Goal: Task Accomplishment & Management: Manage account settings

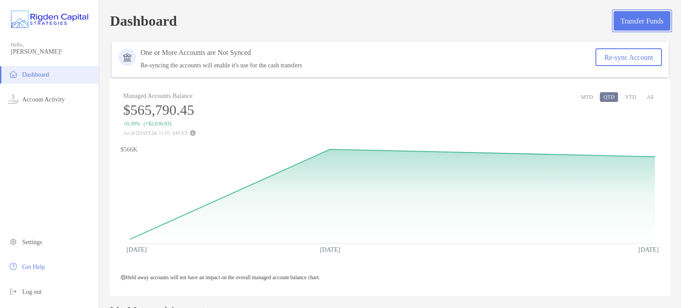
click at [614, 18] on button "Transfer Funds" at bounding box center [642, 21] width 57 height 20
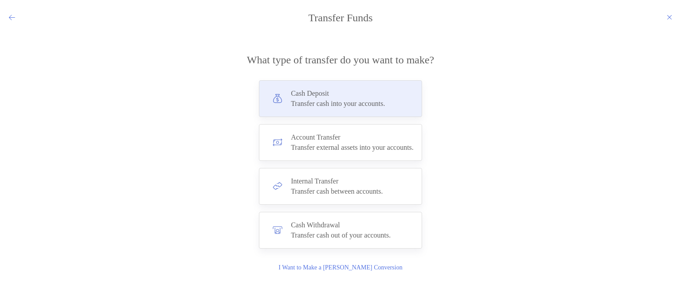
click at [349, 104] on div "Transfer cash into your accounts." at bounding box center [338, 104] width 94 height 8
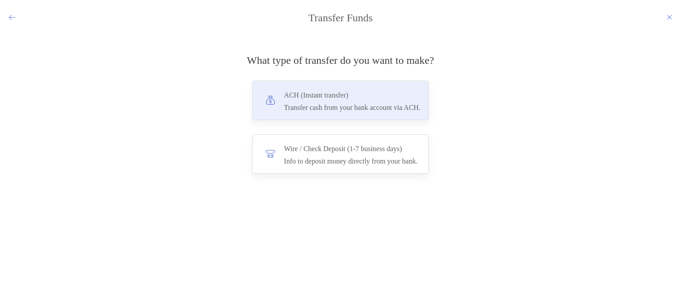
click at [349, 104] on div "Transfer cash from your bank account via ACH." at bounding box center [352, 108] width 137 height 8
click at [0, 0] on input "***" at bounding box center [0, 0] width 0 height 0
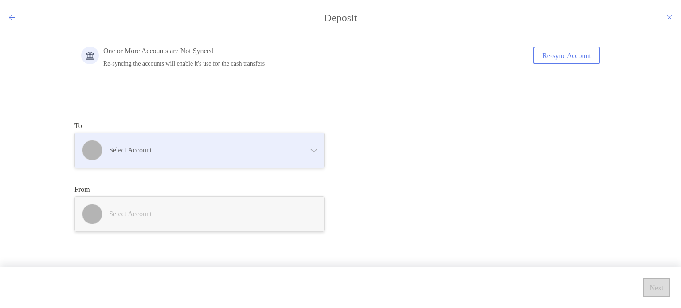
click at [204, 153] on h4 "Select account" at bounding box center [205, 150] width 192 height 8
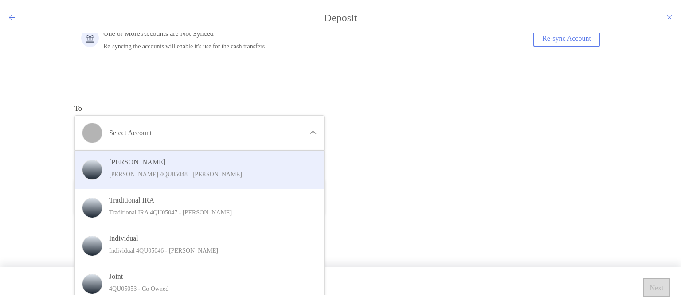
scroll to position [25, 0]
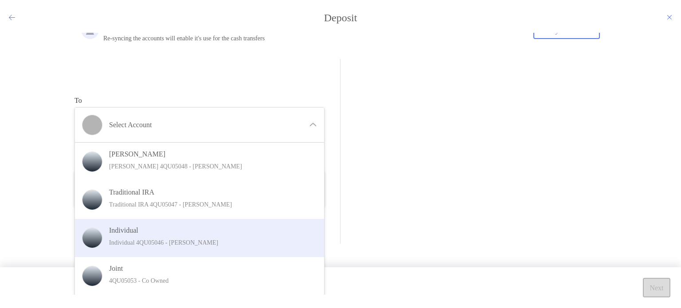
click at [210, 239] on p "Individual 4QU05046 - [PERSON_NAME]" at bounding box center [209, 242] width 200 height 11
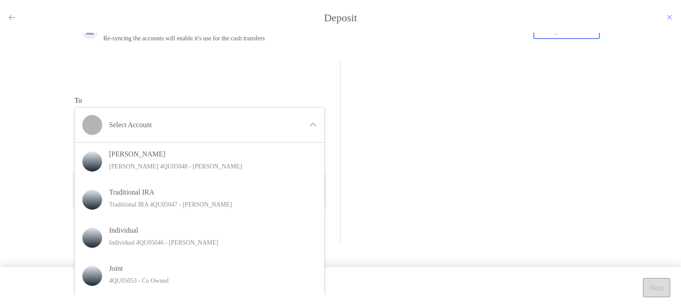
scroll to position [0, 0]
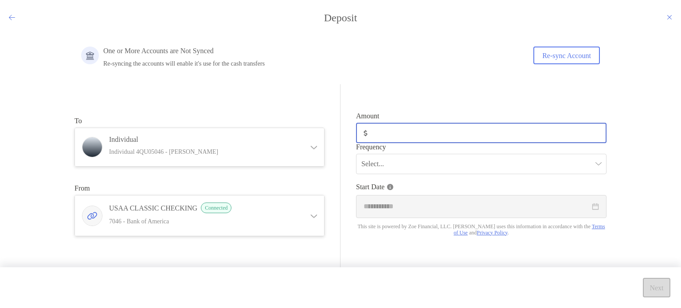
click at [418, 130] on input "Amount" at bounding box center [488, 133] width 235 height 8
type input "***"
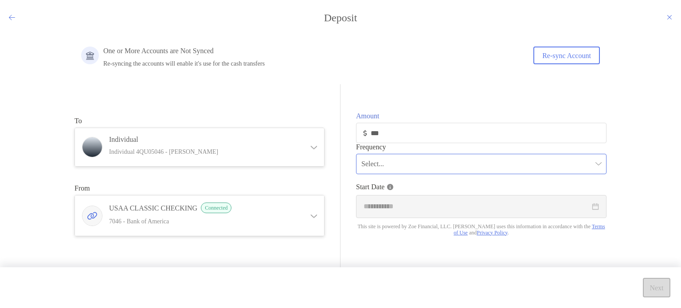
click at [419, 165] on input "modal" at bounding box center [476, 164] width 231 height 20
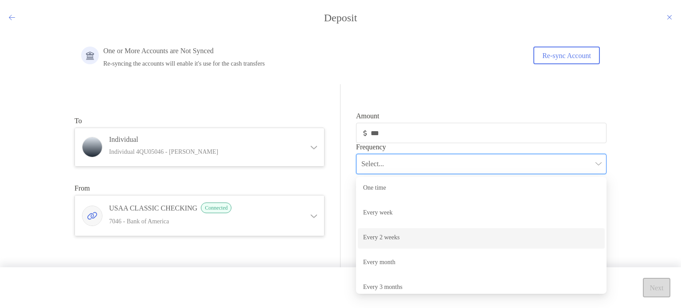
scroll to position [6, 0]
click at [406, 233] on div "Every 2 weeks" at bounding box center [481, 232] width 236 height 11
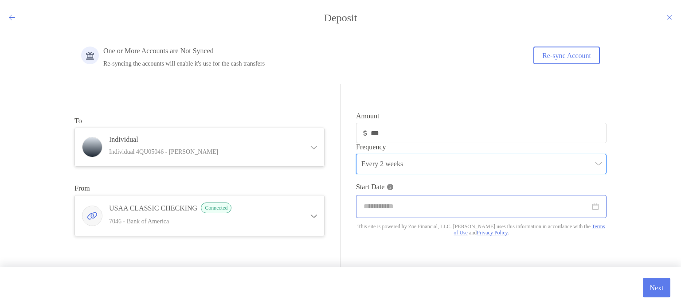
click at [395, 218] on div "modal" at bounding box center [481, 206] width 250 height 23
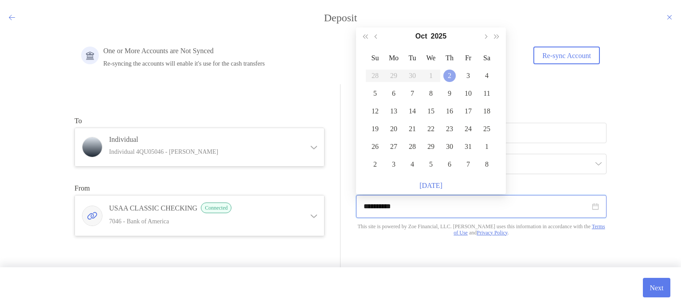
type input "**********"
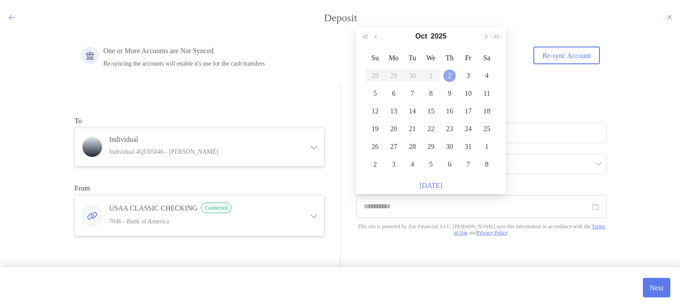
click at [450, 75] on div "2" at bounding box center [449, 76] width 12 height 12
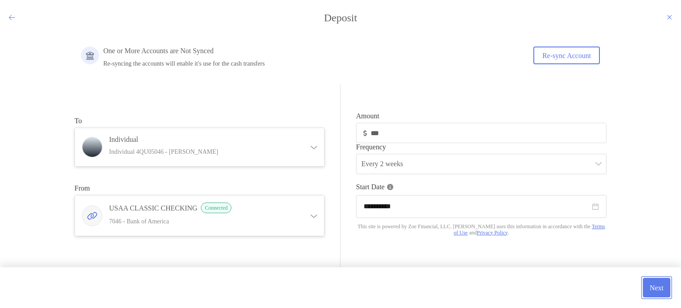
click at [648, 285] on button "Next" at bounding box center [656, 288] width 27 height 20
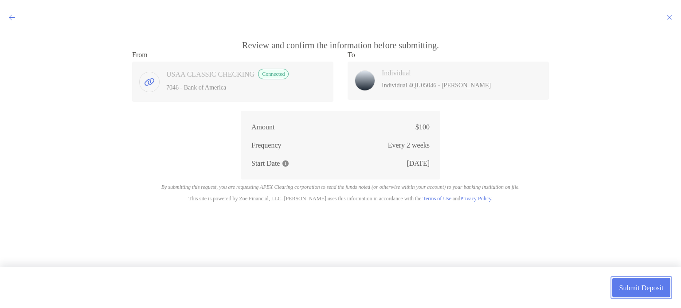
click at [644, 290] on button "Submit Deposit" at bounding box center [641, 288] width 58 height 20
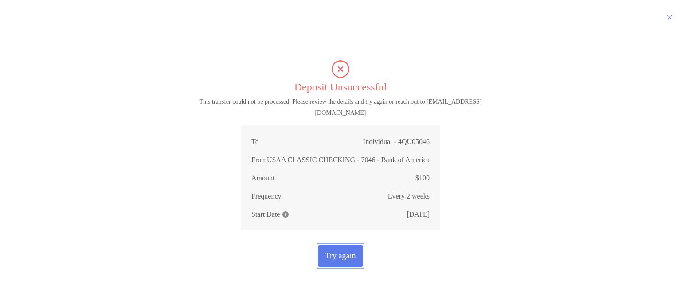
click at [332, 256] on button "Try again" at bounding box center [340, 256] width 44 height 23
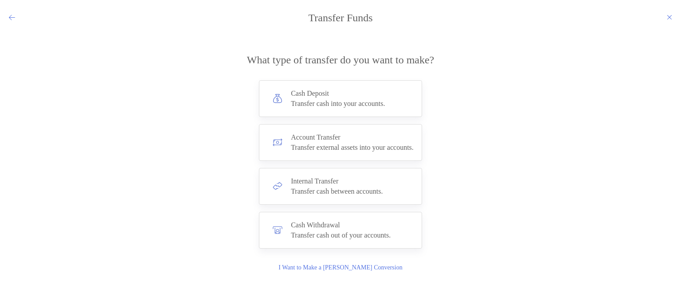
click at [12, 17] on icon "modal" at bounding box center [12, 17] width 6 height 7
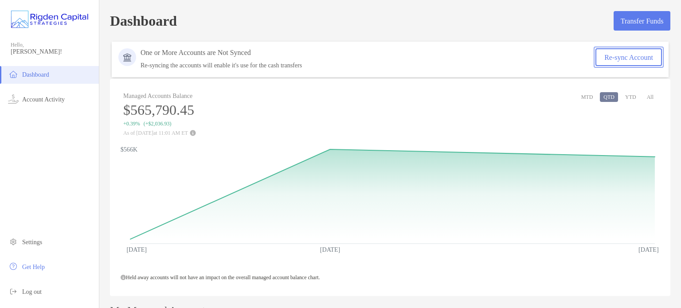
click at [606, 57] on button "Re-sync Account" at bounding box center [628, 57] width 66 height 18
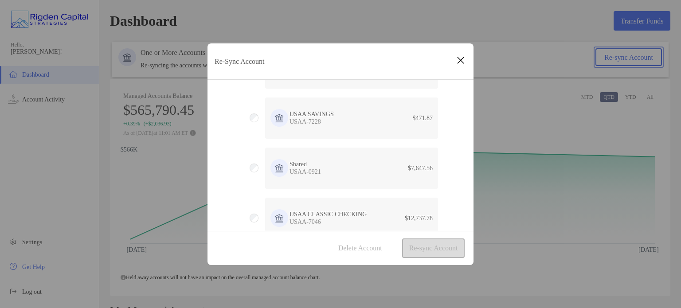
scroll to position [114, 0]
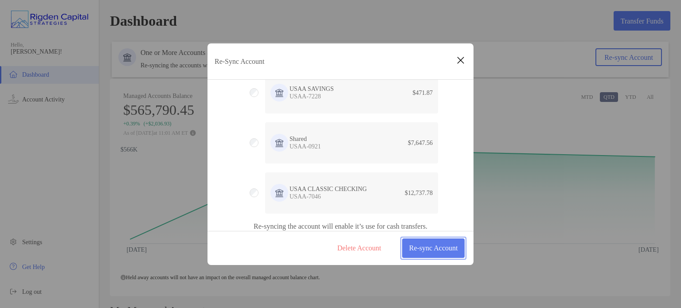
click at [410, 246] on button "Re-sync Account" at bounding box center [433, 249] width 63 height 20
click at [433, 251] on button "Re-sync Account" at bounding box center [433, 249] width 63 height 20
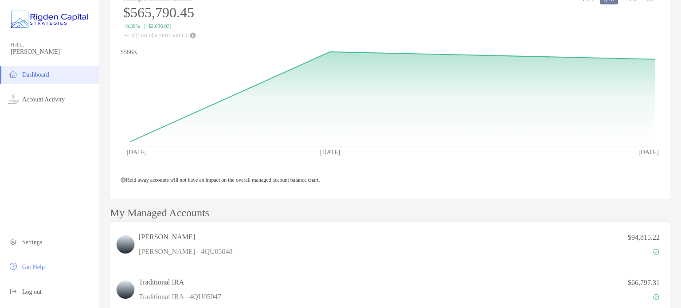
scroll to position [0, 0]
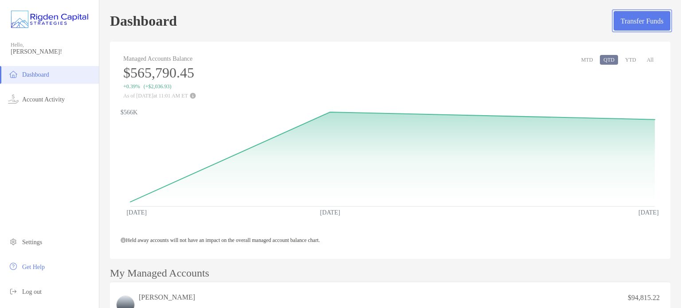
click at [628, 17] on button "Transfer Funds" at bounding box center [642, 21] width 57 height 20
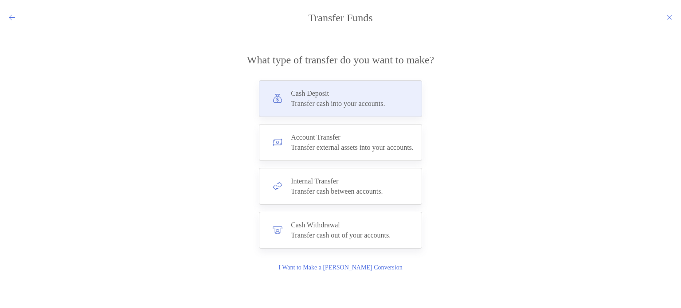
click at [291, 97] on h4 "Cash Deposit" at bounding box center [338, 94] width 94 height 8
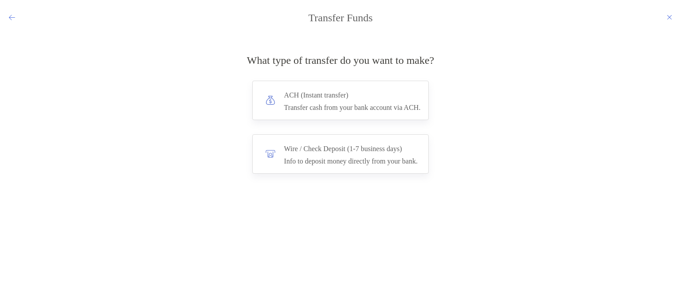
click at [289, 97] on h4 "ACH (Instant transfer)" at bounding box center [352, 95] width 137 height 12
click at [0, 0] on input "***" at bounding box center [0, 0] width 0 height 0
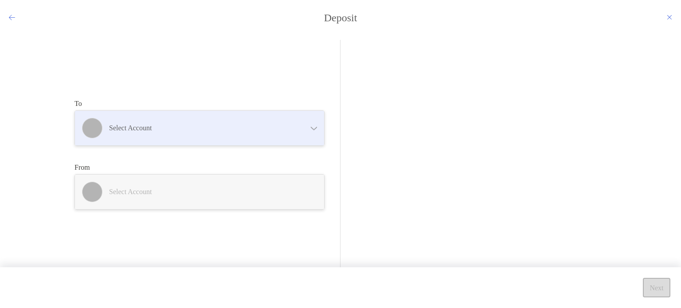
click at [197, 131] on h4 "Select account" at bounding box center [205, 128] width 192 height 8
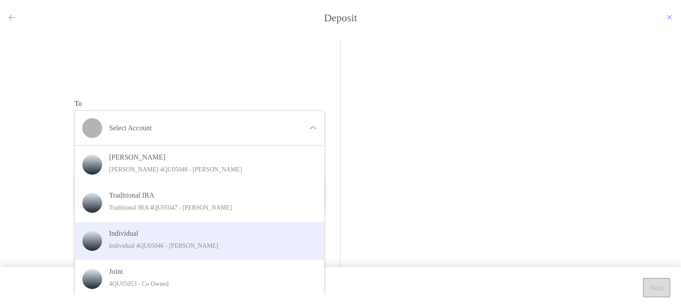
click at [150, 235] on h4 "Individual" at bounding box center [209, 233] width 200 height 8
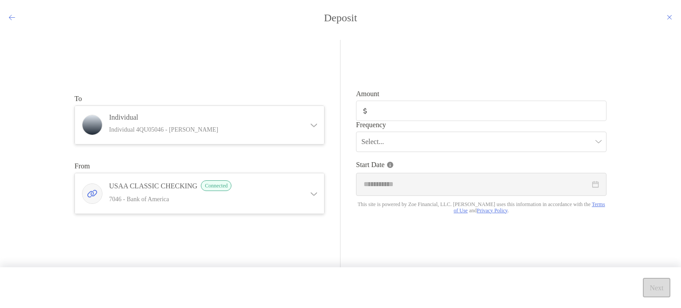
click at [148, 191] on h4 "USAA CLASSIC CHECKING Connected" at bounding box center [205, 185] width 192 height 11
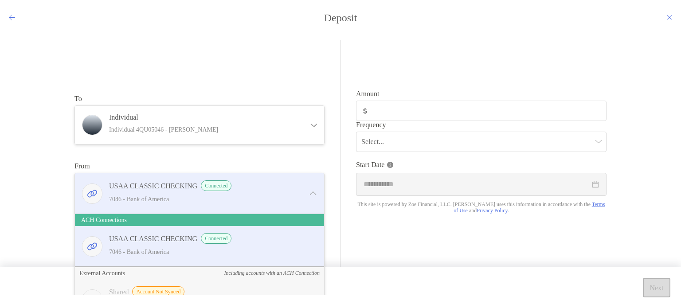
click at [220, 189] on span "Connected" at bounding box center [216, 185] width 31 height 11
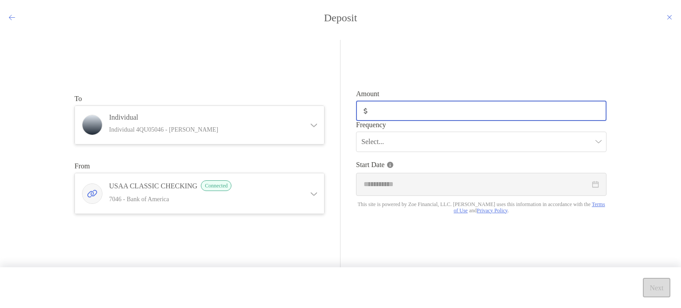
click at [394, 109] on input "Amount" at bounding box center [488, 111] width 235 height 8
type input "***"
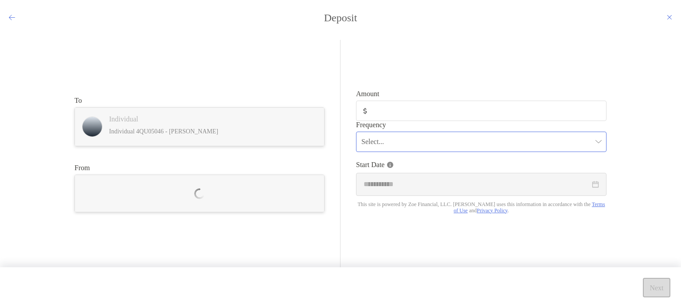
click at [387, 144] on input "modal" at bounding box center [476, 142] width 231 height 20
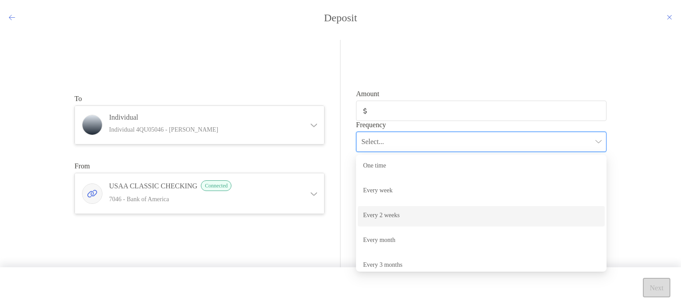
click at [385, 218] on div "Every 2 weeks" at bounding box center [481, 216] width 236 height 11
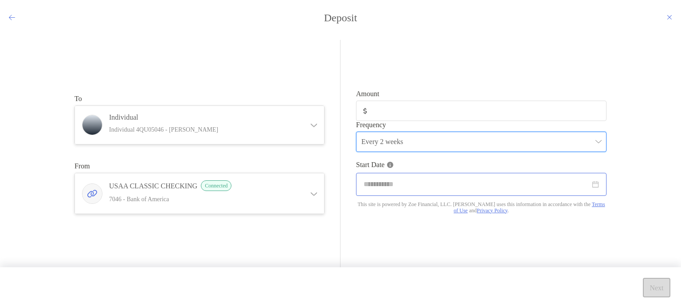
click at [386, 177] on div "modal" at bounding box center [481, 184] width 250 height 23
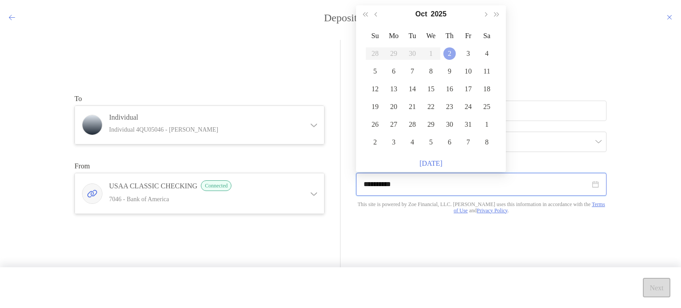
type input "**********"
click at [451, 55] on div "2" at bounding box center [449, 53] width 12 height 12
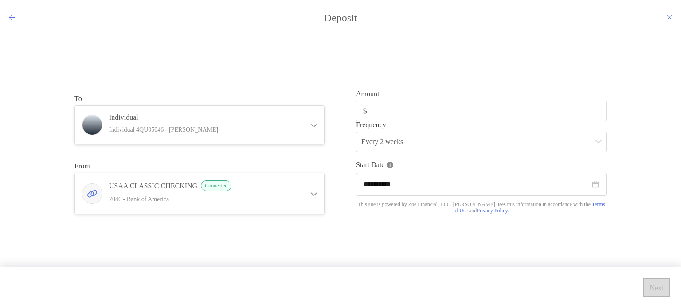
click at [555, 248] on div "**********" at bounding box center [473, 154] width 266 height 229
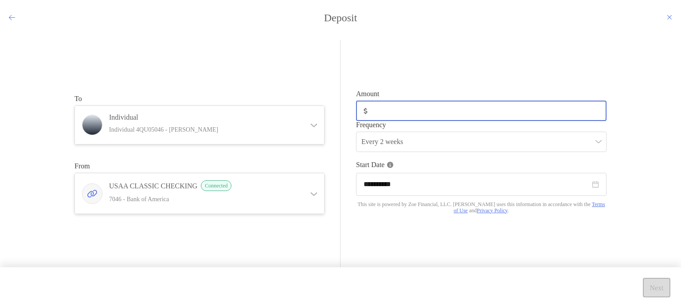
click at [398, 112] on input "Amount" at bounding box center [488, 111] width 235 height 8
type input "***"
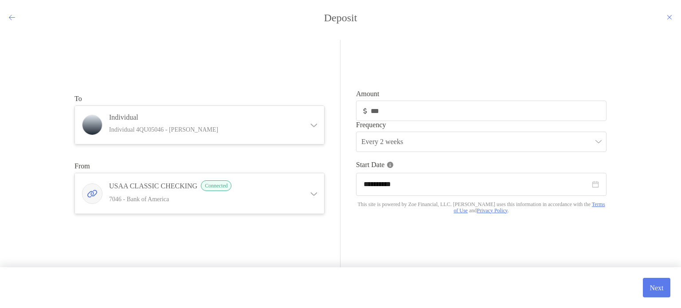
click at [421, 60] on div "**********" at bounding box center [473, 154] width 266 height 229
click at [655, 280] on button "Next" at bounding box center [656, 288] width 27 height 20
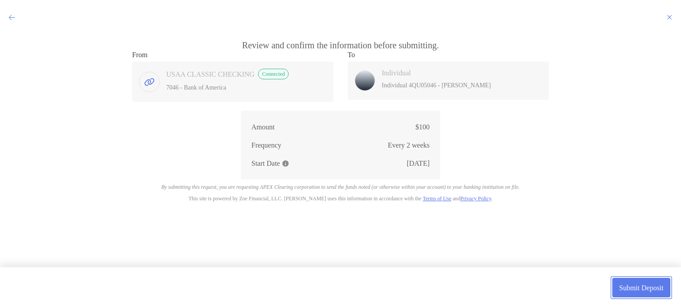
click at [649, 290] on button "Submit Deposit" at bounding box center [641, 288] width 58 height 20
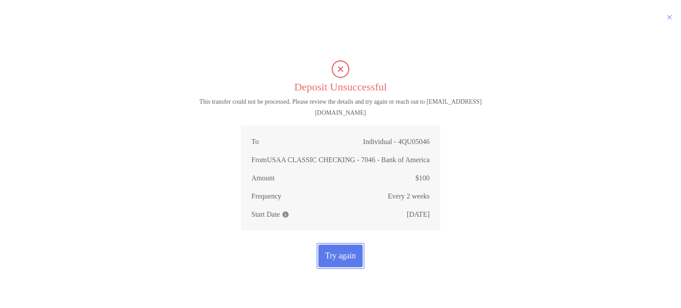
click at [349, 261] on button "Try again" at bounding box center [340, 256] width 44 height 23
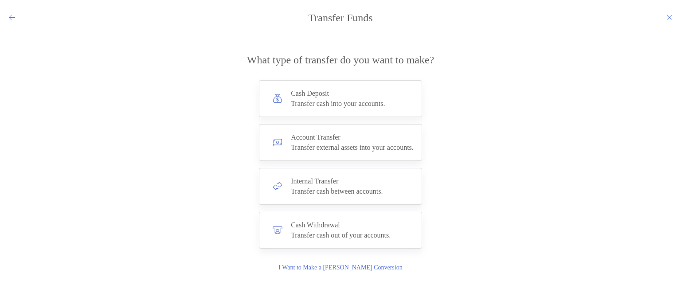
click at [11, 17] on icon "modal" at bounding box center [12, 17] width 6 height 7
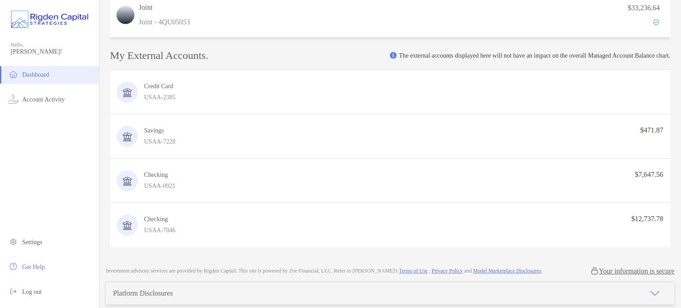
scroll to position [663, 0]
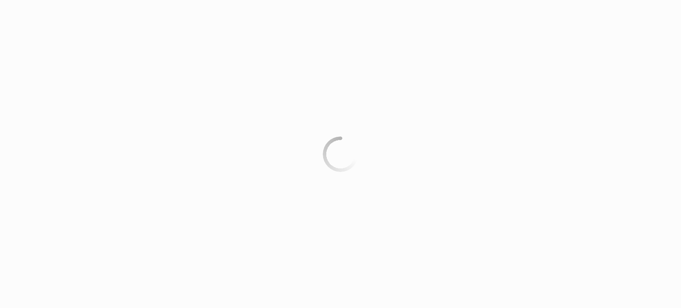
click at [633, 25] on div at bounding box center [340, 154] width 681 height 308
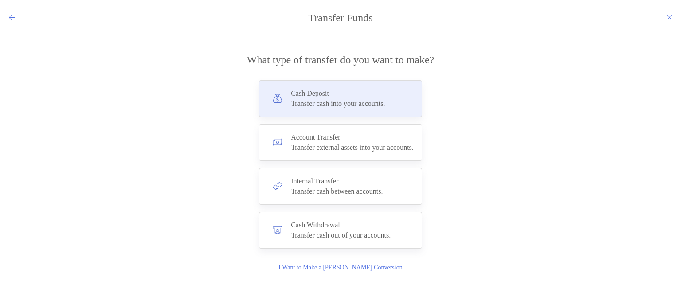
click at [296, 101] on div "Transfer cash into your accounts." at bounding box center [338, 104] width 94 height 8
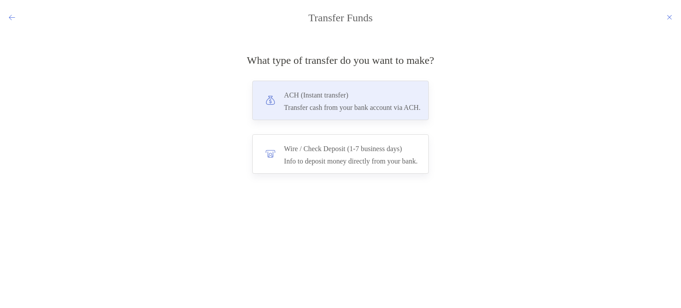
click at [295, 99] on h4 "ACH (Instant transfer)" at bounding box center [352, 95] width 137 height 12
click at [0, 0] on input "***" at bounding box center [0, 0] width 0 height 0
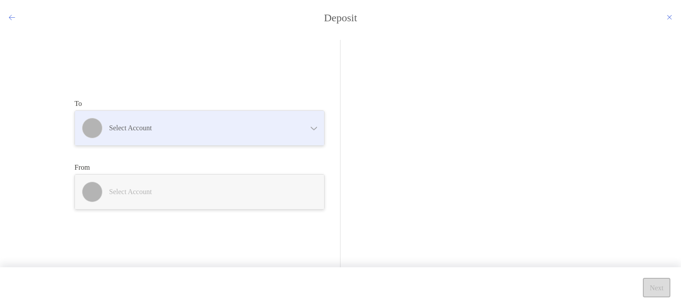
click at [162, 130] on h4 "Select account" at bounding box center [205, 128] width 192 height 8
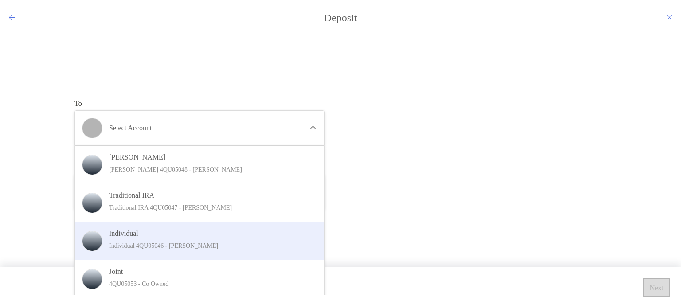
click at [139, 254] on div "Individual Individual 4QU05046 - [PERSON_NAME]" at bounding box center [199, 241] width 249 height 38
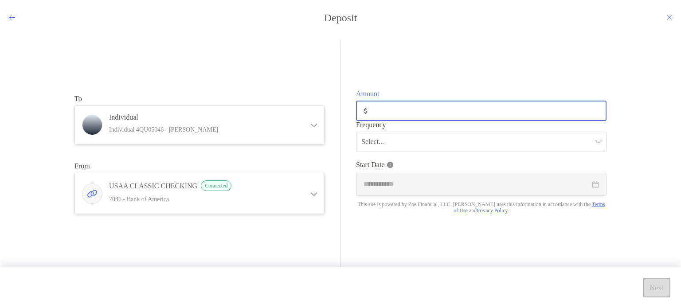
click at [409, 115] on div "modal" at bounding box center [481, 111] width 250 height 20
click at [409, 115] on input "Amount" at bounding box center [488, 111] width 235 height 8
type input "***"
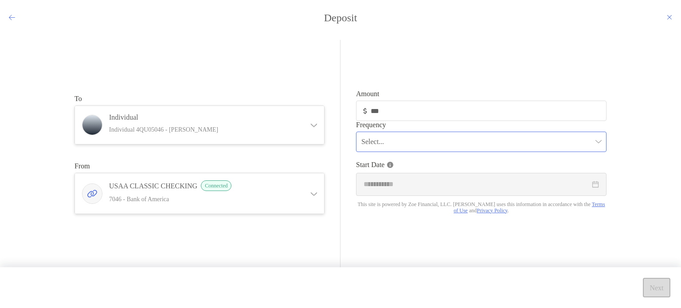
click at [389, 142] on input "modal" at bounding box center [476, 142] width 231 height 20
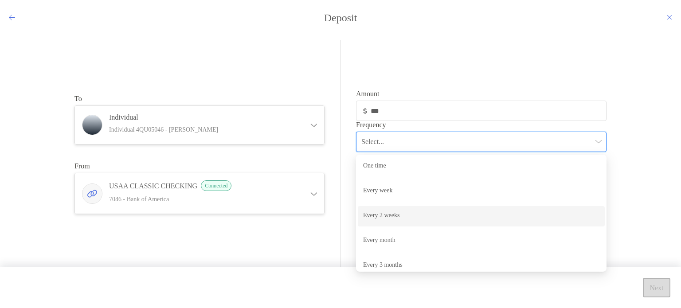
click at [383, 213] on div "Every 2 weeks" at bounding box center [481, 216] width 236 height 11
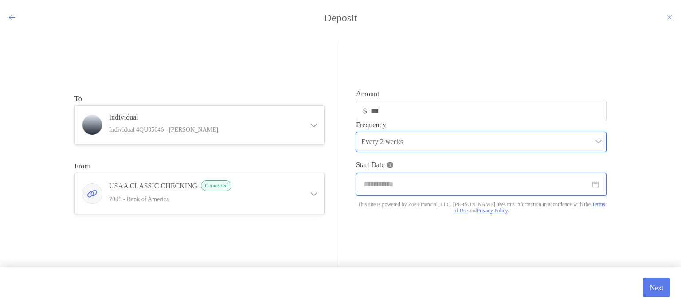
click at [384, 183] on input "modal" at bounding box center [477, 184] width 227 height 11
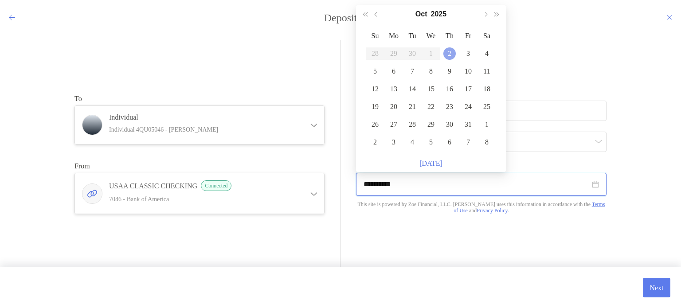
type input "**********"
click at [443, 58] on td "2" at bounding box center [449, 54] width 19 height 18
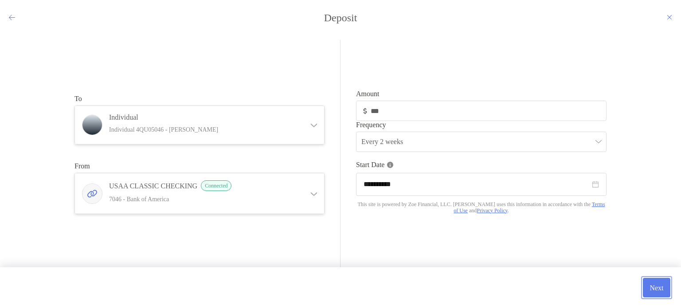
click at [667, 296] on button "Next" at bounding box center [656, 288] width 27 height 20
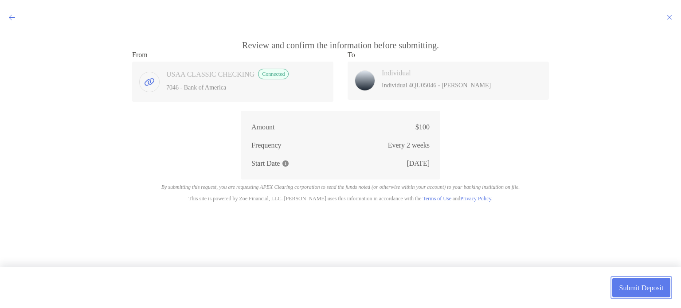
click at [639, 289] on button "Submit Deposit" at bounding box center [641, 288] width 58 height 20
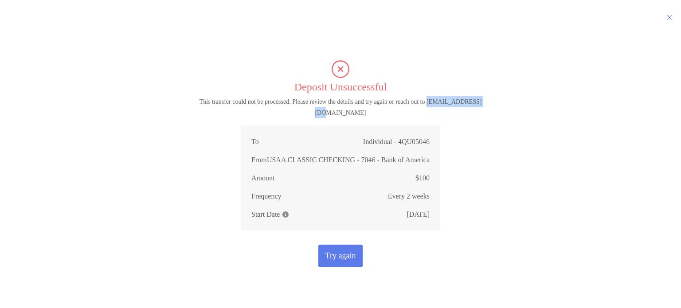
drag, startPoint x: 442, startPoint y: 102, endPoint x: 502, endPoint y: 99, distance: 59.9
click at [502, 99] on p "This transfer could not be processed. Please review the details and try again o…" at bounding box center [340, 107] width 332 height 22
click at [511, 138] on div "To Individual - 4QU05046 From USAA CLASSIC CHECKING - 7046 - Bank of America Am…" at bounding box center [340, 179] width 667 height 109
